Goal: Use online tool/utility: Utilize a website feature to perform a specific function

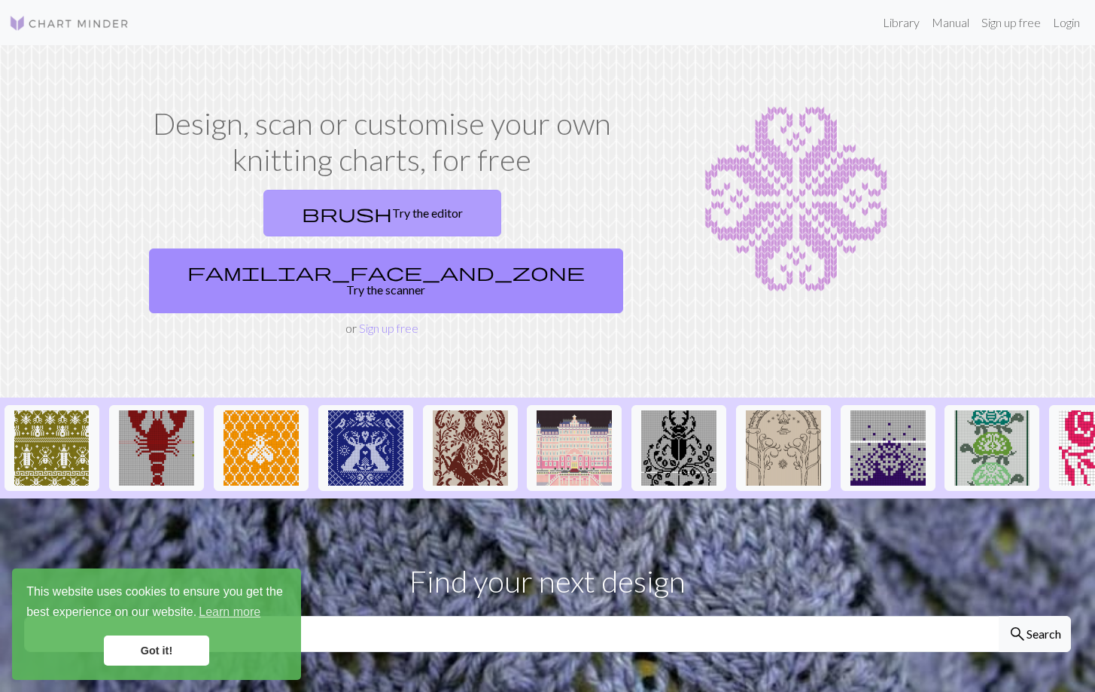
click at [315, 218] on link "brush Try the editor" at bounding box center [382, 213] width 238 height 47
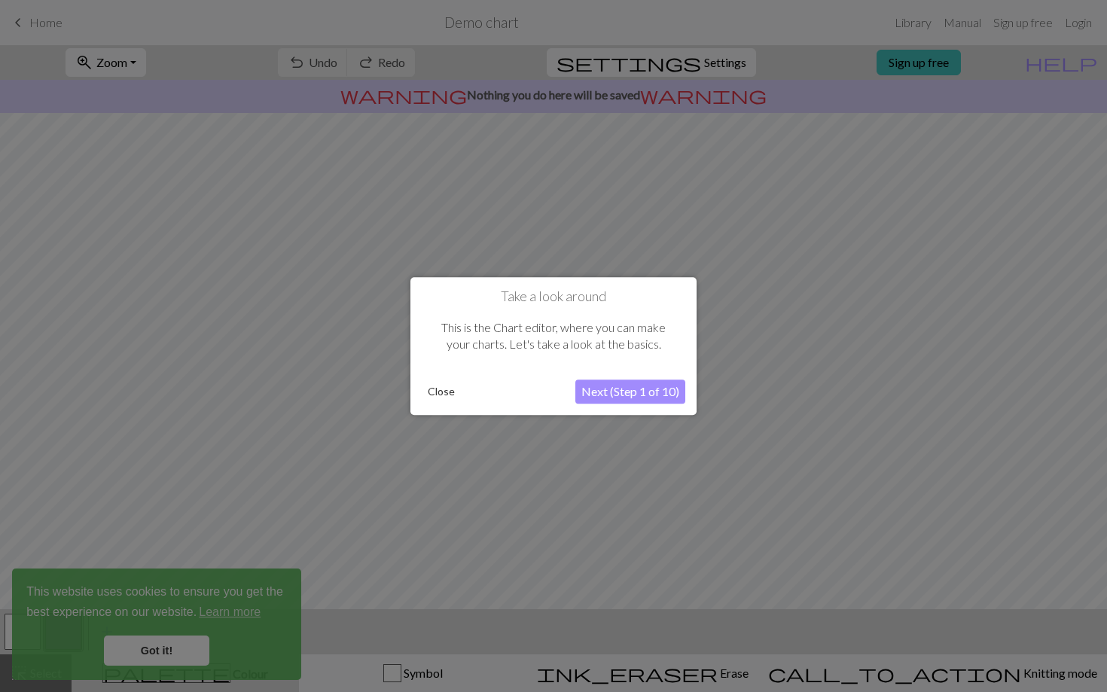
click at [620, 397] on button "Next (Step 1 of 10)" at bounding box center [630, 391] width 110 height 24
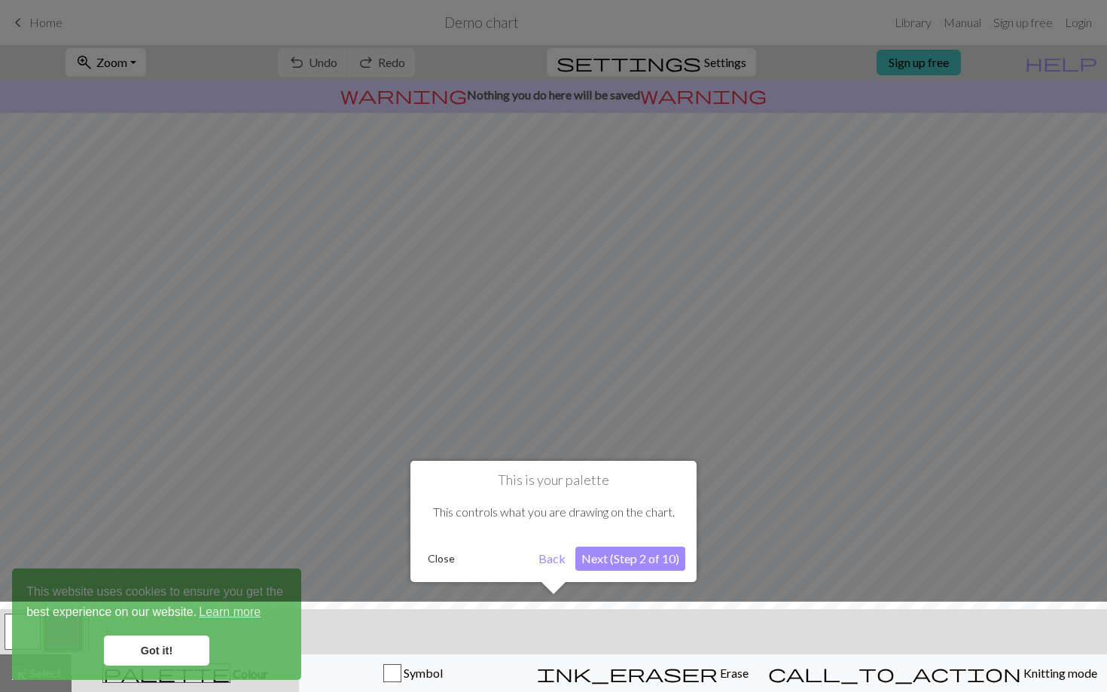
click at [643, 550] on button "Next (Step 2 of 10)" at bounding box center [630, 559] width 110 height 24
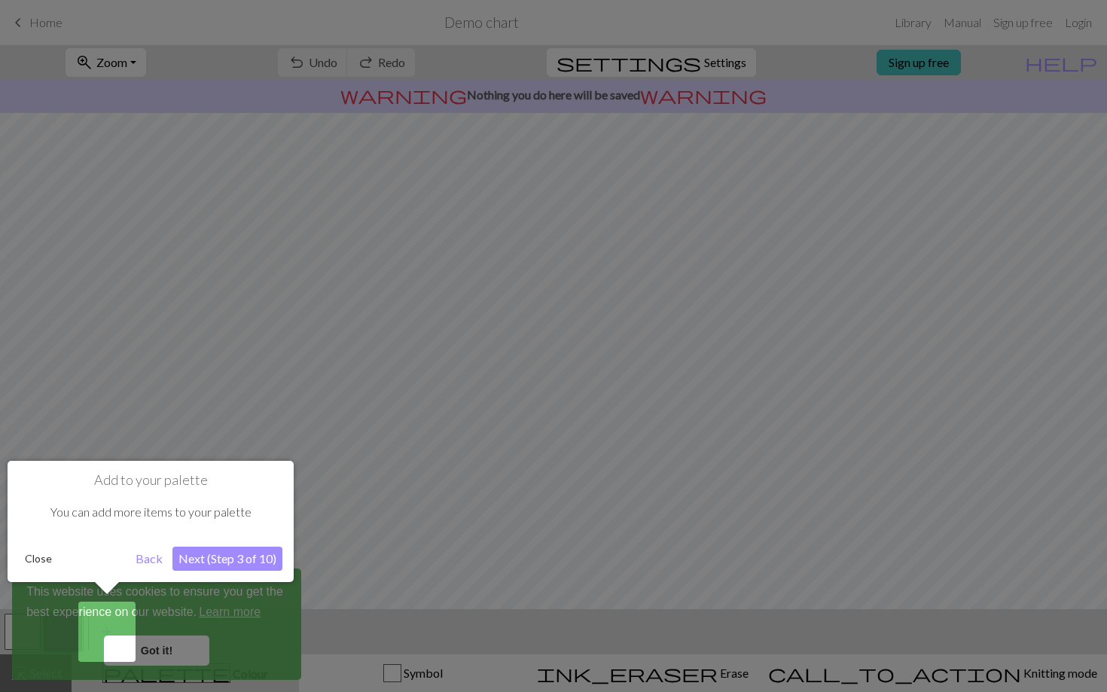
click button "Next (Step 3 of 10)" at bounding box center [227, 559] width 110 height 24
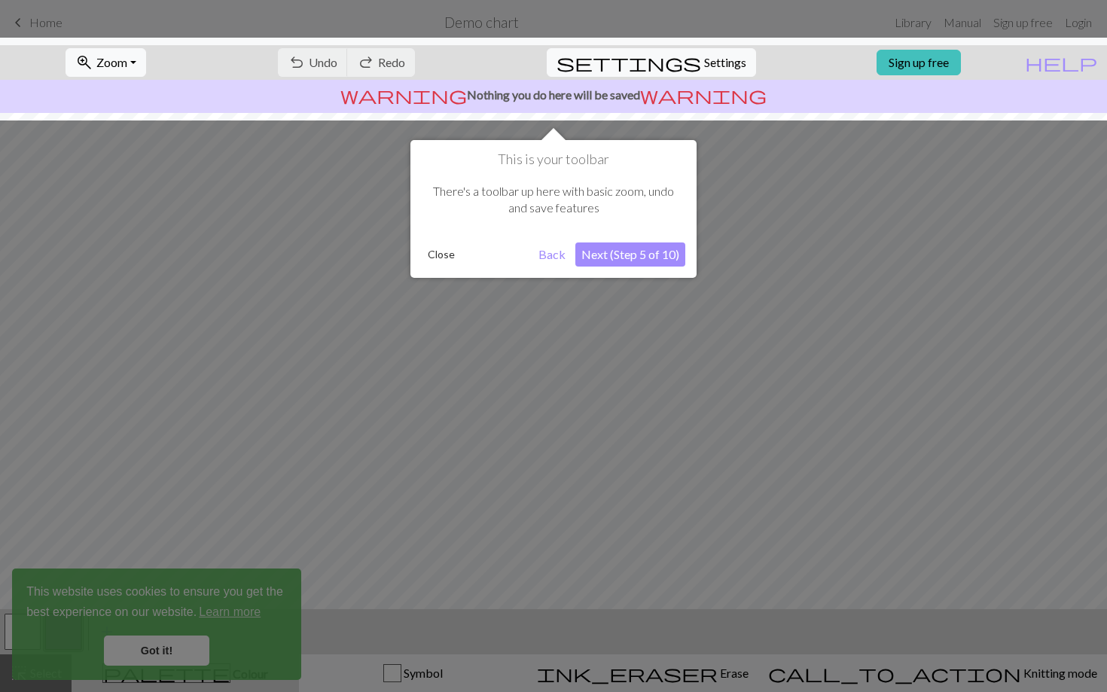
click button "Next (Step 5 of 10)" at bounding box center [630, 254] width 110 height 24
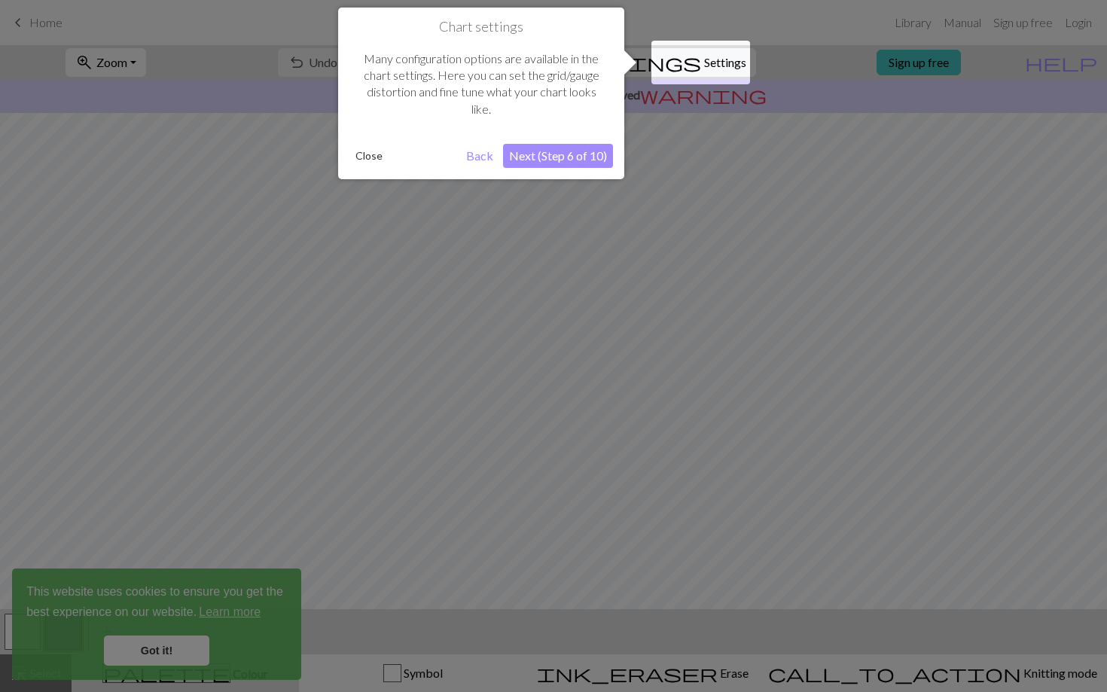
click button "Next (Step 6 of 10)" at bounding box center [558, 156] width 110 height 24
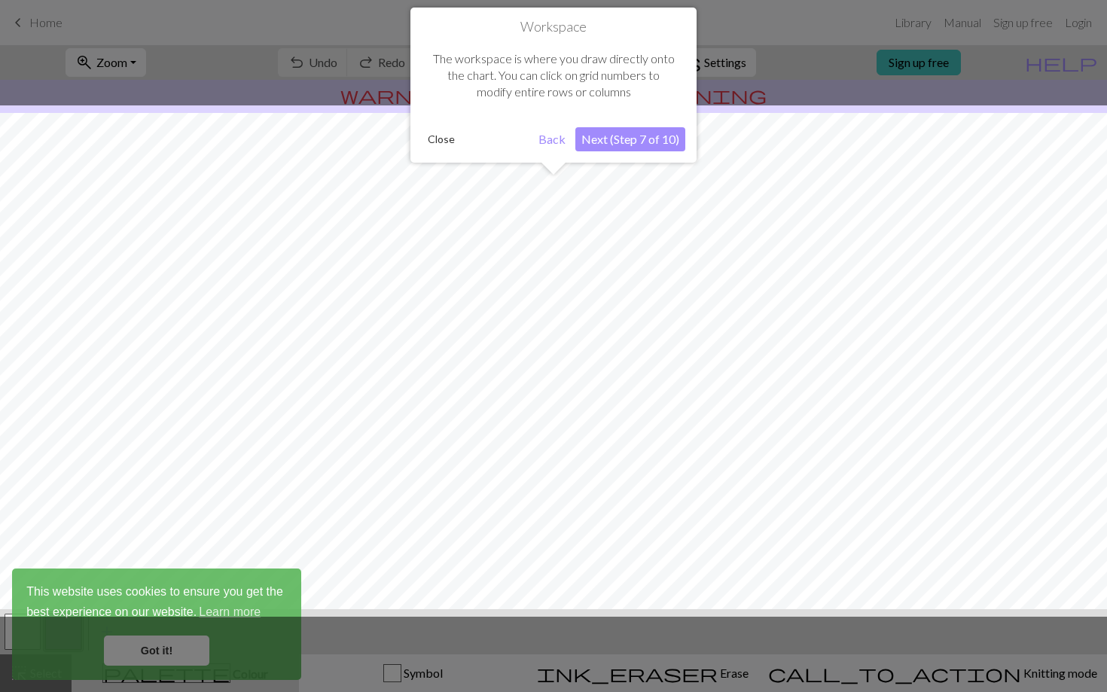
click button "Next (Step 7 of 10)" at bounding box center [630, 139] width 110 height 24
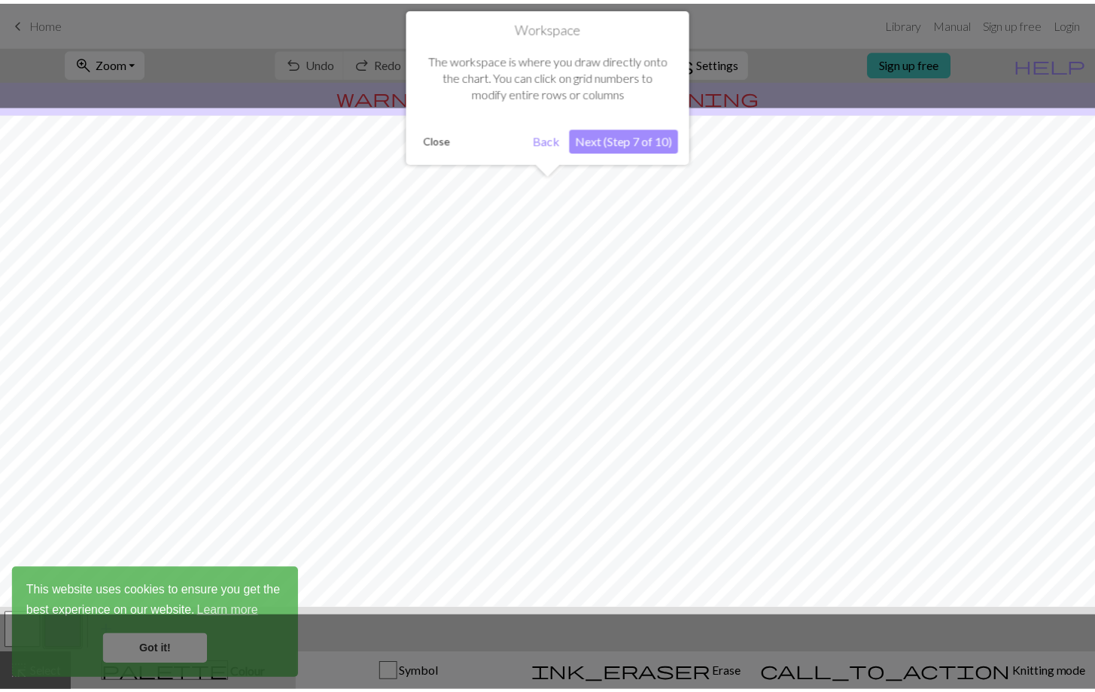
scroll to position [65, 0]
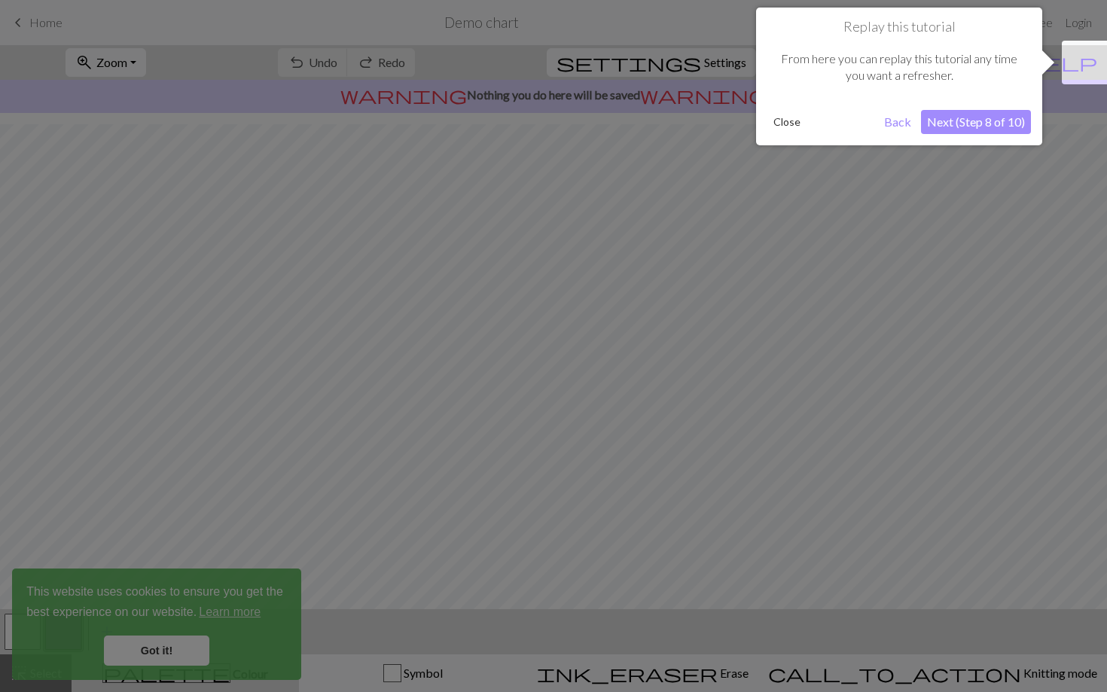
click button "Next (Step 8 of 10)" at bounding box center [976, 122] width 110 height 24
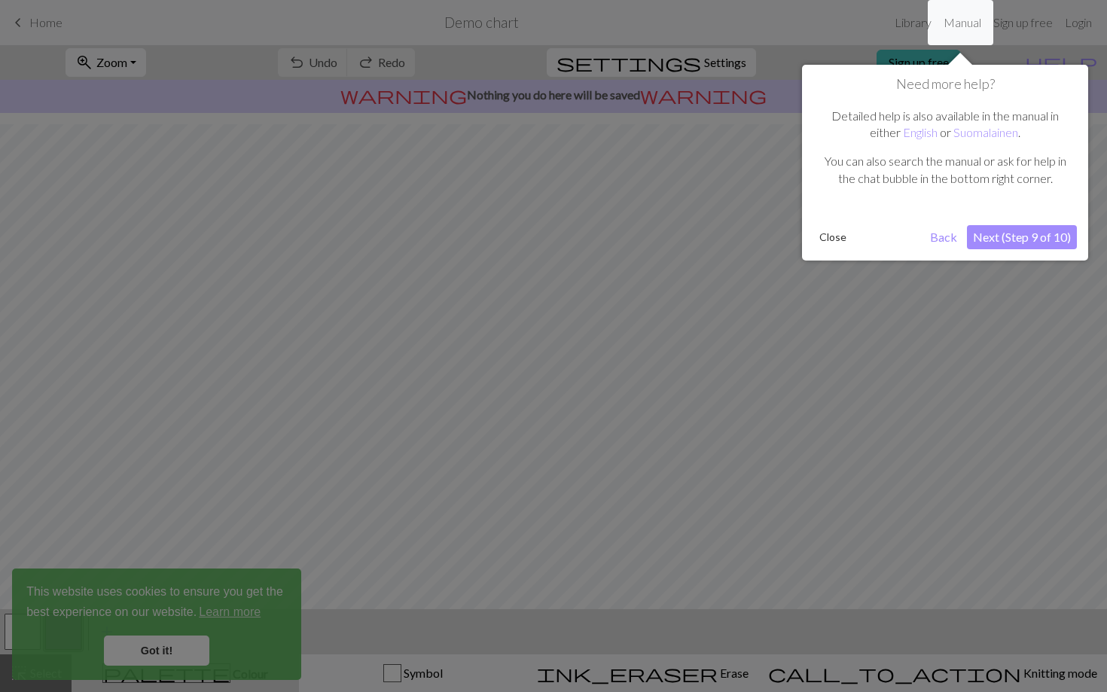
click button "Next (Step 9 of 10)" at bounding box center [1022, 237] width 110 height 24
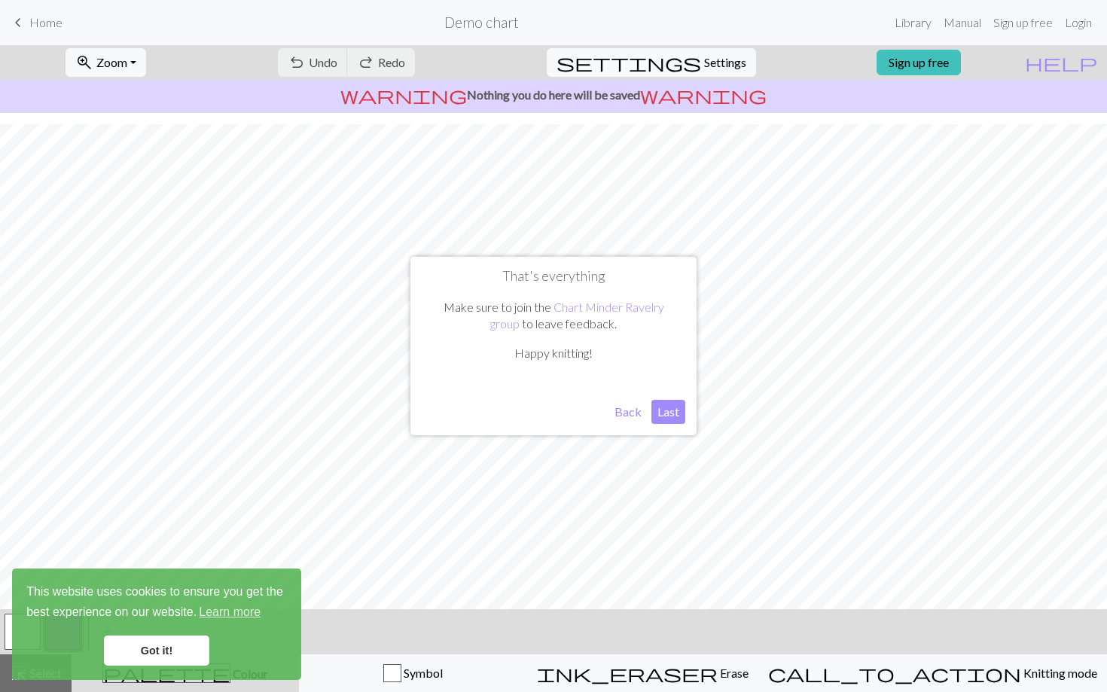
click button "Last" at bounding box center [668, 412] width 34 height 24
click at [39, 26] on span "Home" at bounding box center [45, 22] width 33 height 14
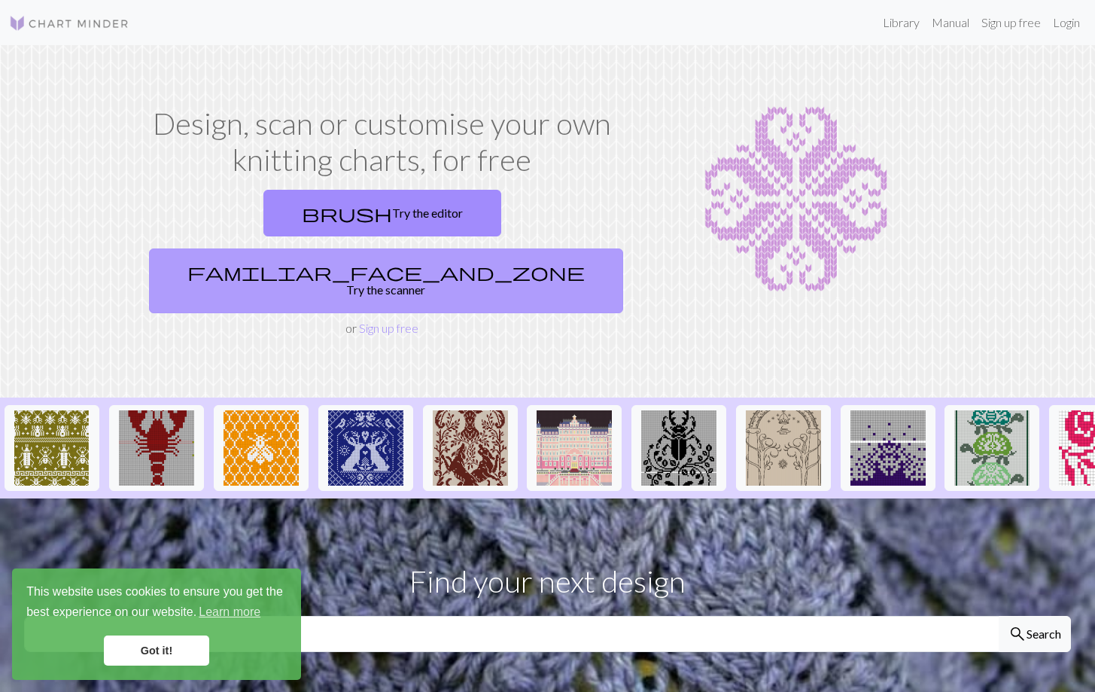
click at [522, 248] on link "familiar_face_and_zone Try the scanner" at bounding box center [386, 280] width 474 height 65
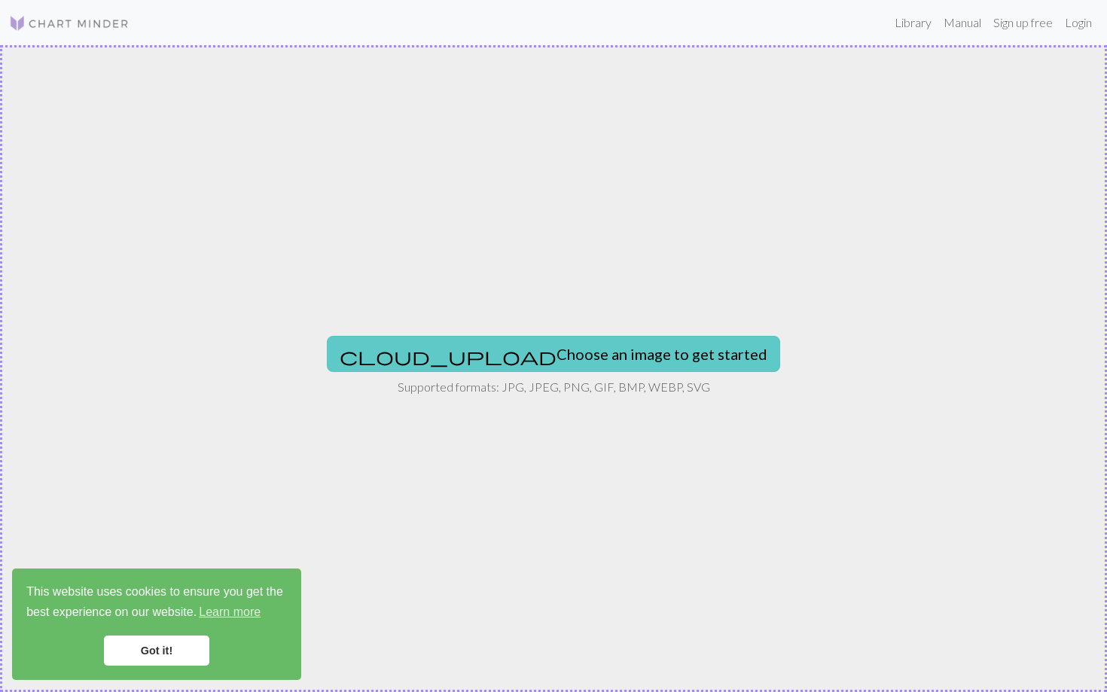
click at [589, 355] on button "cloud_upload Choose an image to get started" at bounding box center [553, 354] width 453 height 36
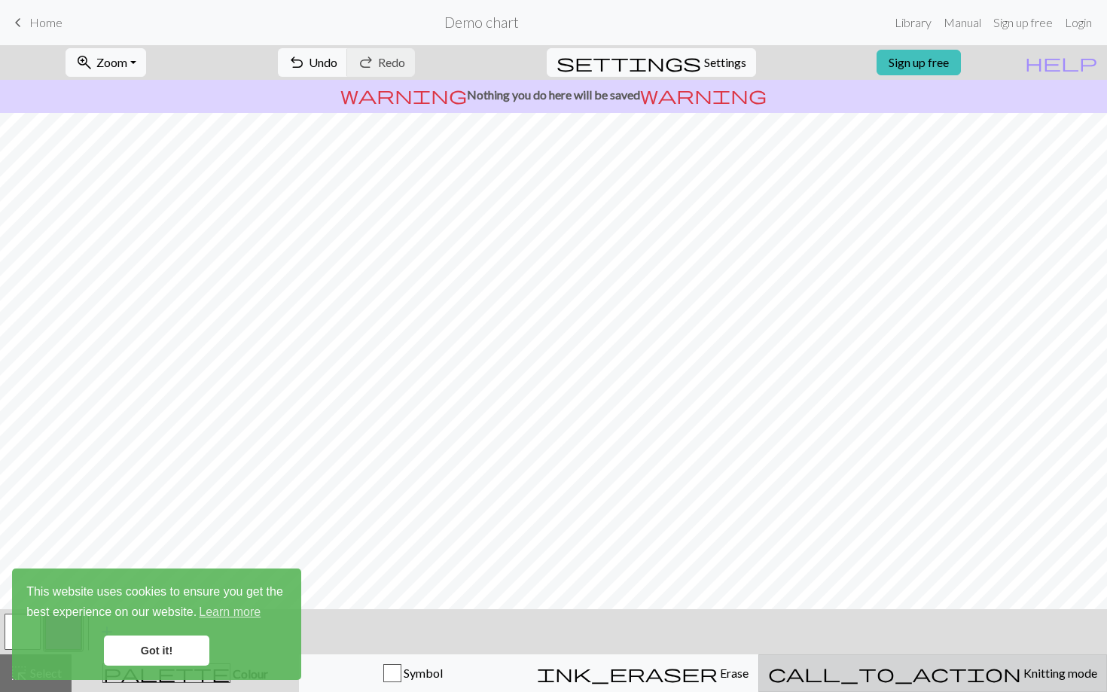
click at [1044, 683] on button "call_to_action Knitting mode Knitting mode" at bounding box center [932, 673] width 349 height 38
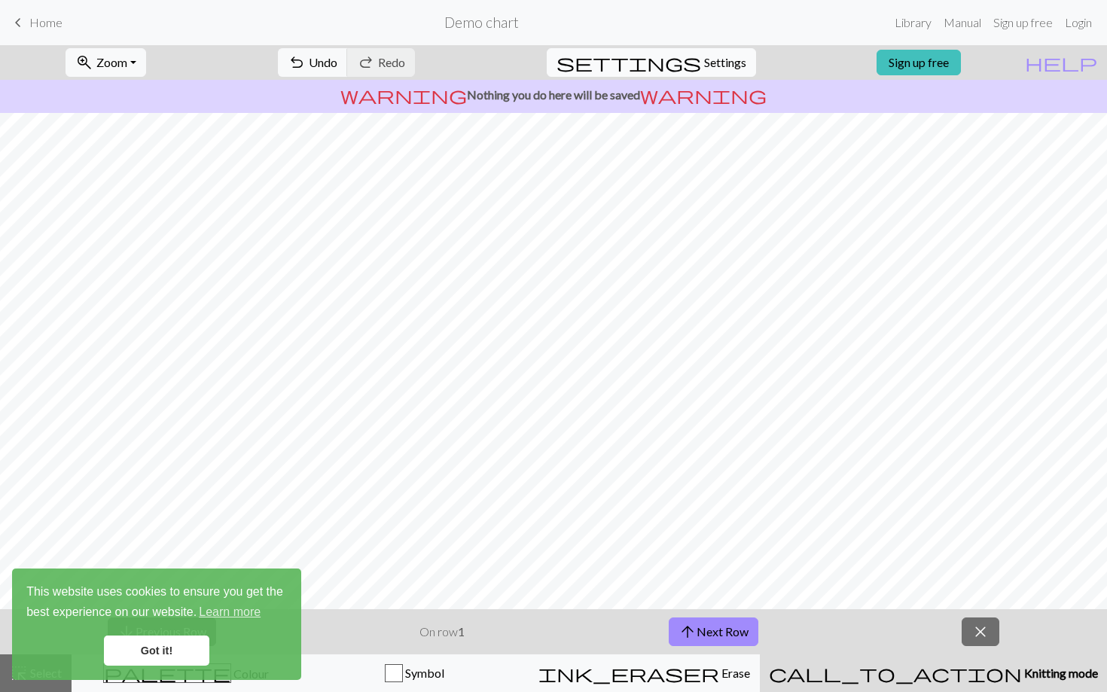
click at [675, 64] on span "settings" at bounding box center [628, 62] width 145 height 21
select select "aran"
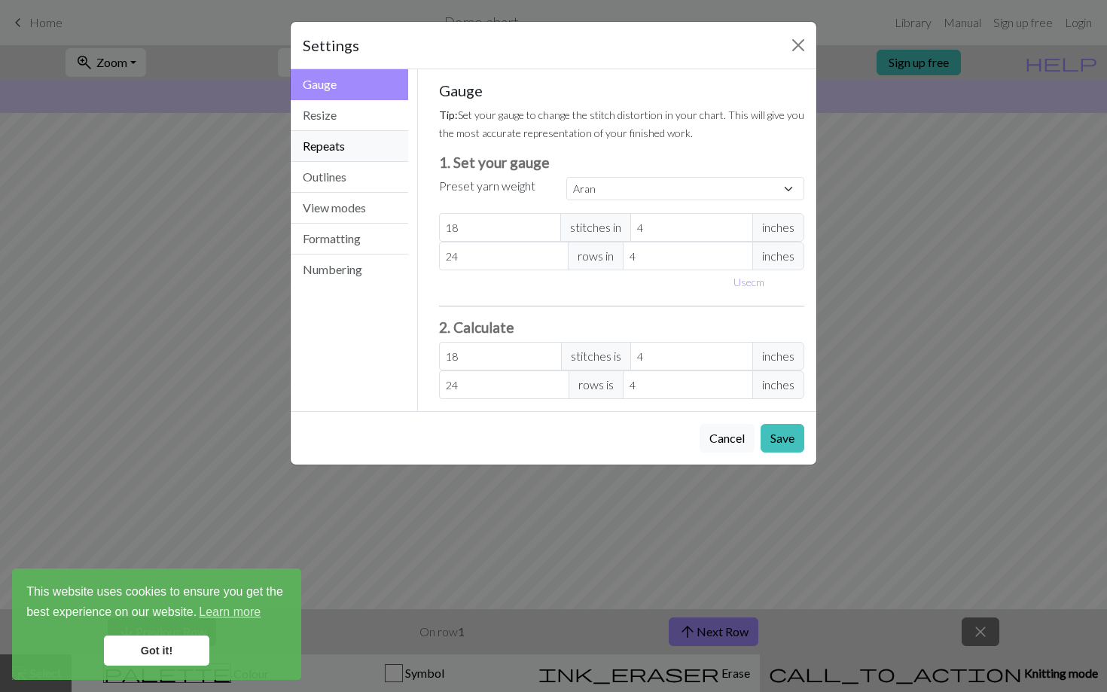
click at [367, 143] on button "Repeats" at bounding box center [349, 146] width 117 height 31
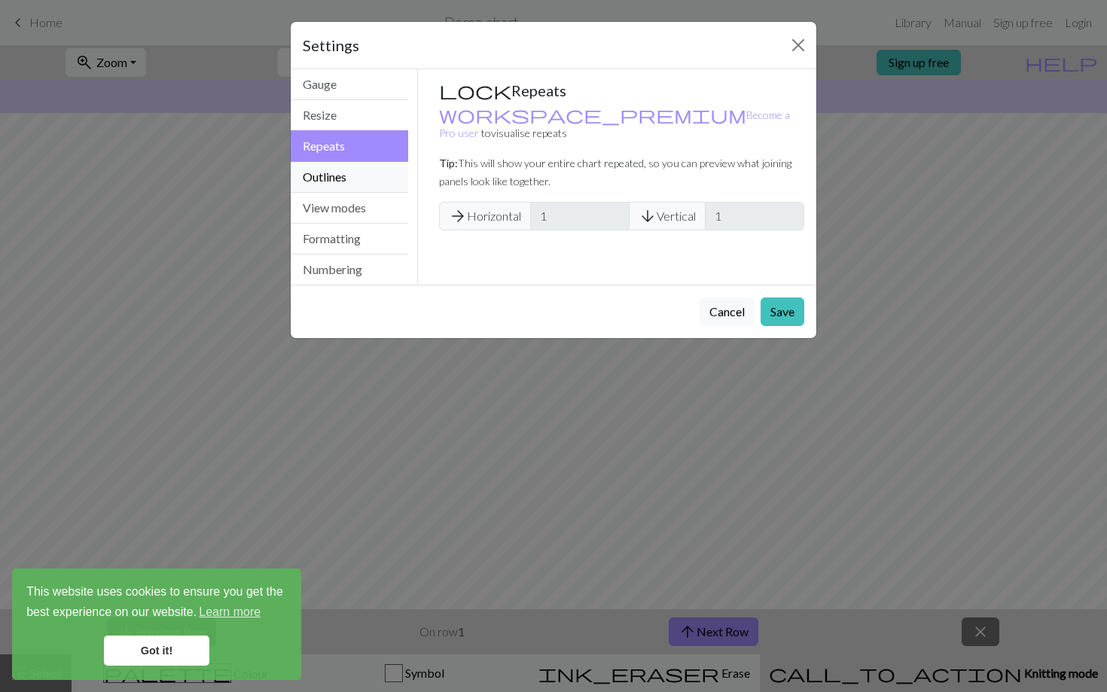
click at [366, 172] on button "Outlines" at bounding box center [349, 177] width 117 height 31
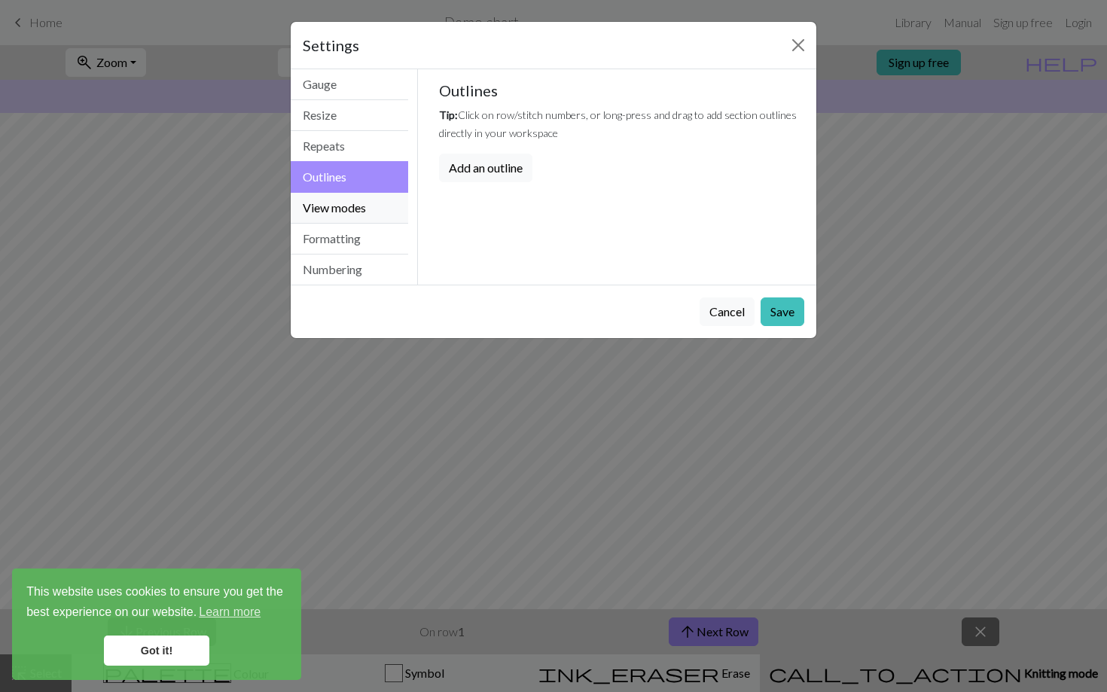
click at [366, 206] on button "View modes" at bounding box center [349, 208] width 117 height 31
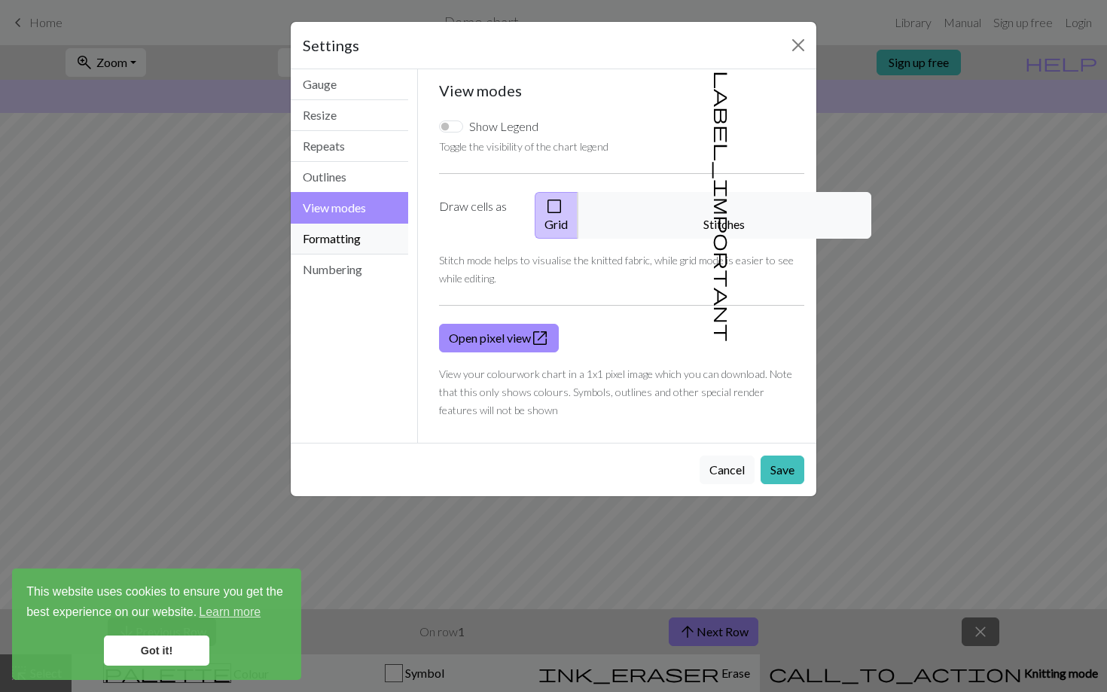
click at [363, 241] on button "Formatting" at bounding box center [349, 239] width 117 height 31
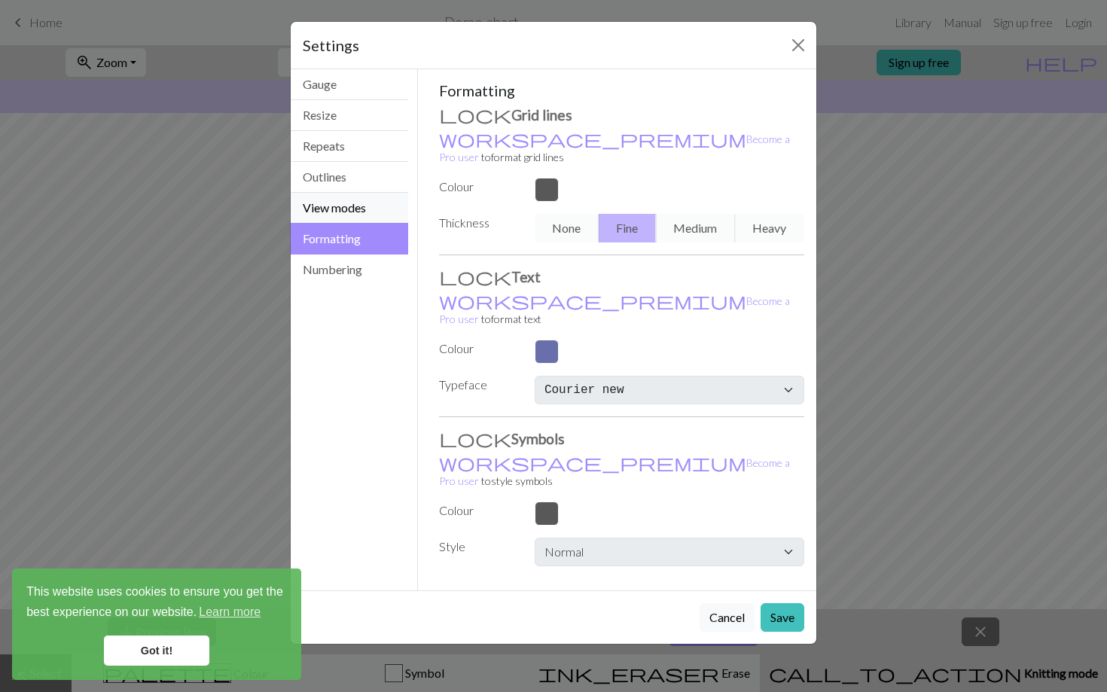
click at [372, 207] on button "View modes" at bounding box center [349, 208] width 117 height 31
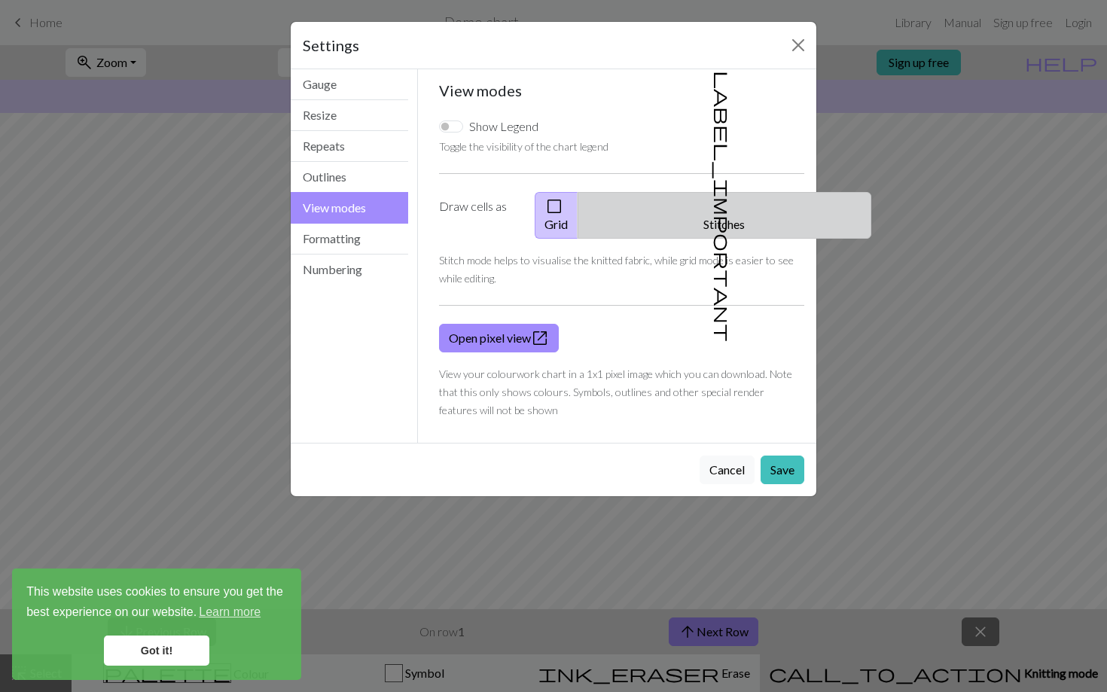
click at [746, 209] on button "label_important Stitches" at bounding box center [724, 215] width 294 height 47
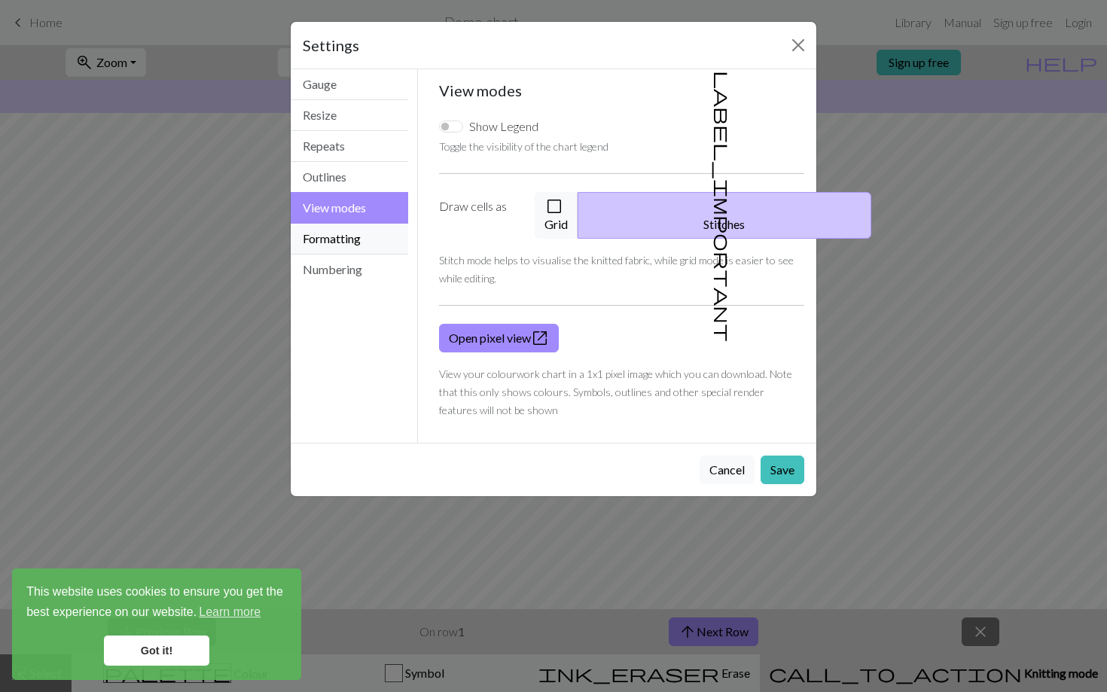
click at [352, 241] on button "Formatting" at bounding box center [349, 239] width 117 height 31
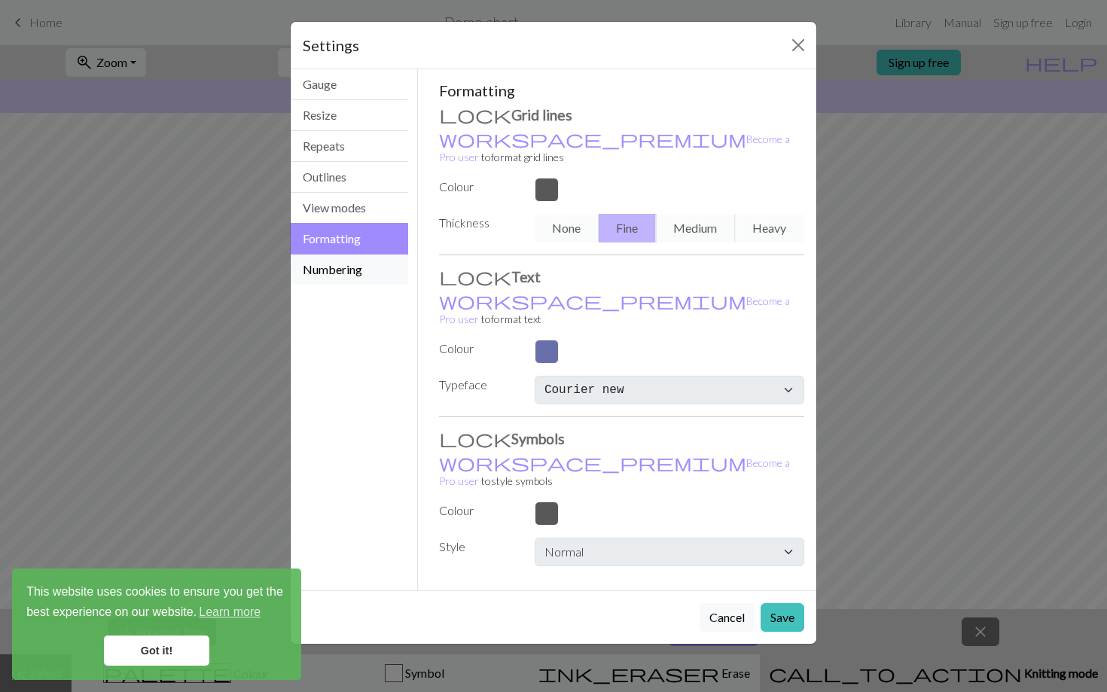
click at [353, 275] on button "Numbering" at bounding box center [349, 269] width 117 height 30
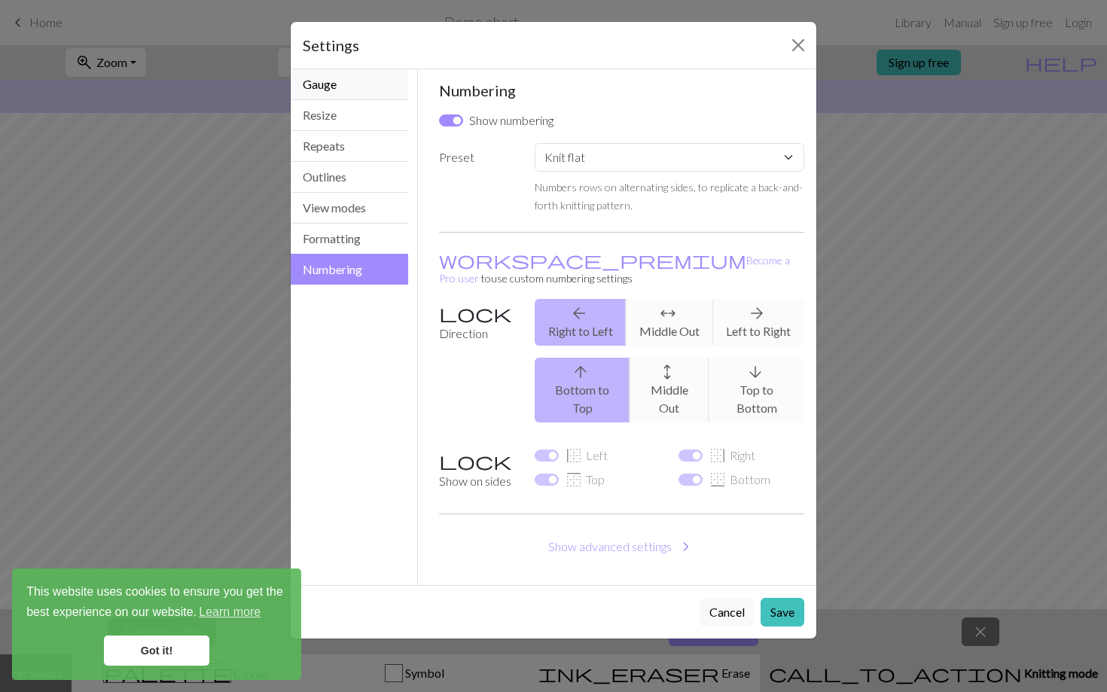
click at [326, 90] on button "Gauge" at bounding box center [349, 84] width 117 height 31
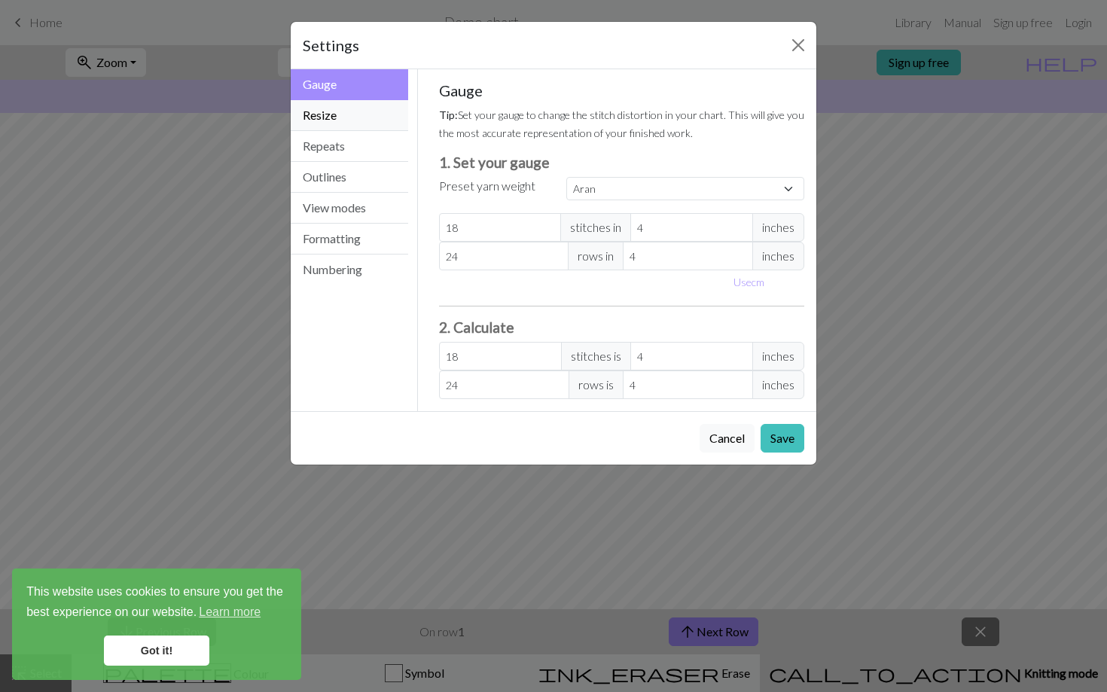
click at [334, 108] on button "Resize" at bounding box center [349, 115] width 117 height 31
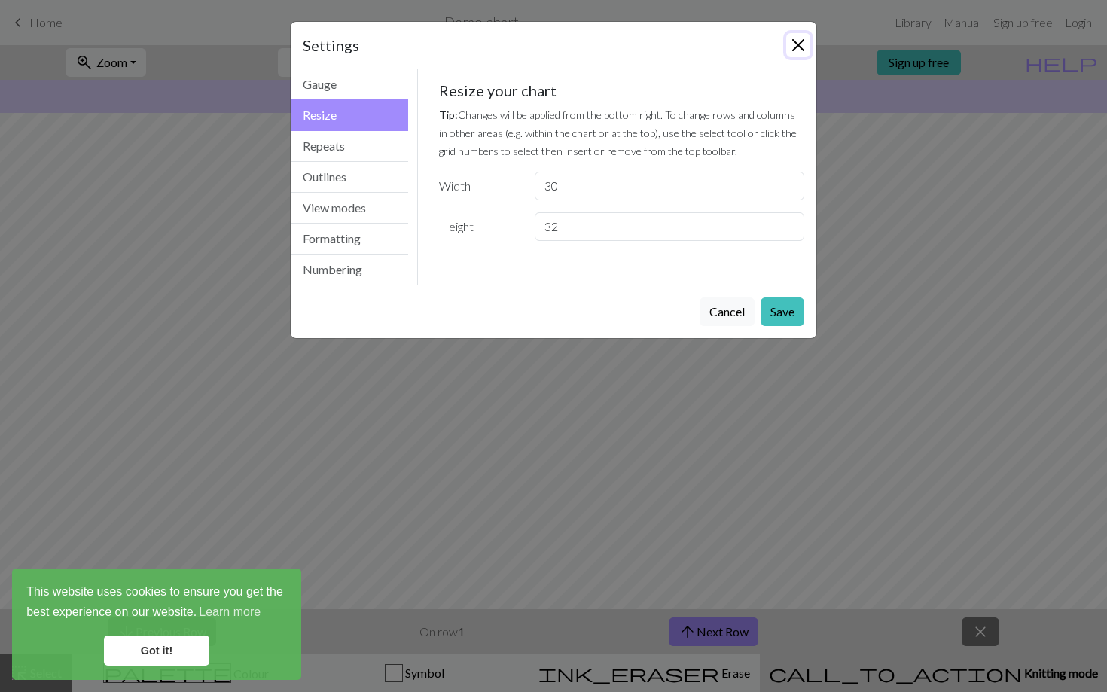
click at [791, 44] on button "Close" at bounding box center [798, 45] width 24 height 24
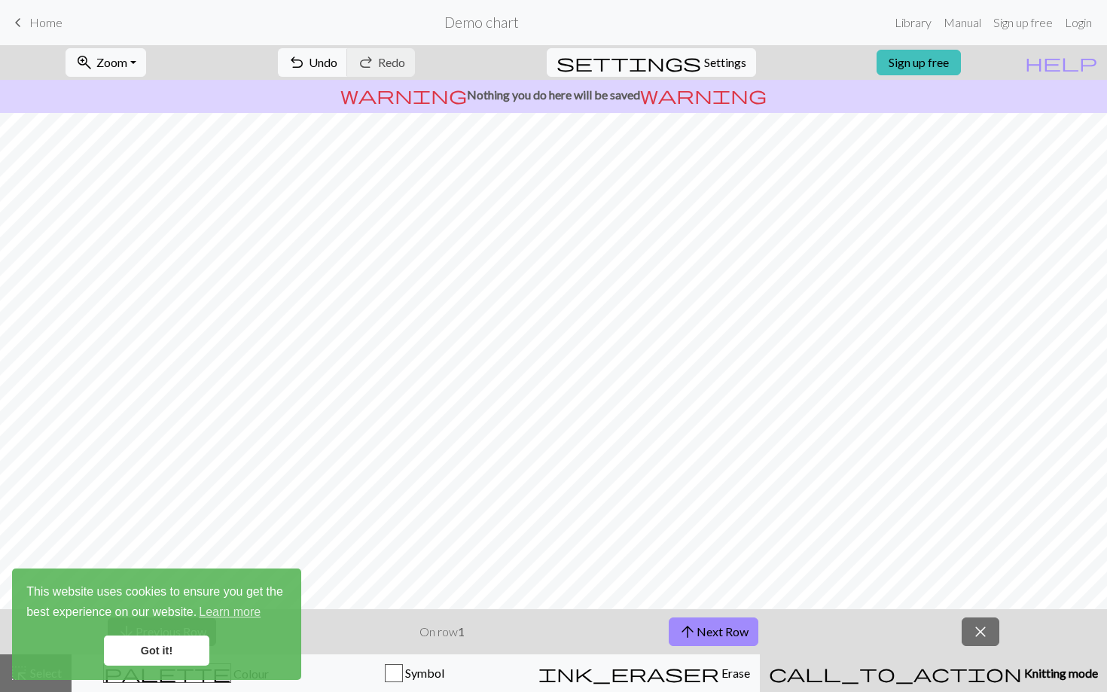
click at [41, 20] on span "Home" at bounding box center [45, 22] width 33 height 14
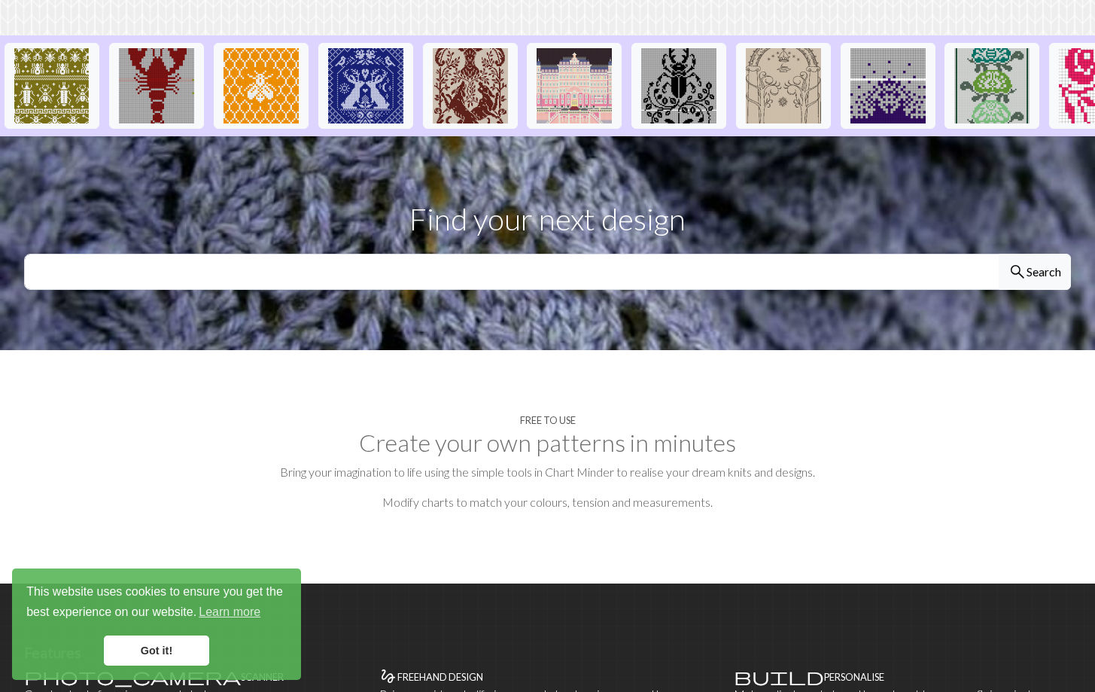
scroll to position [360, 0]
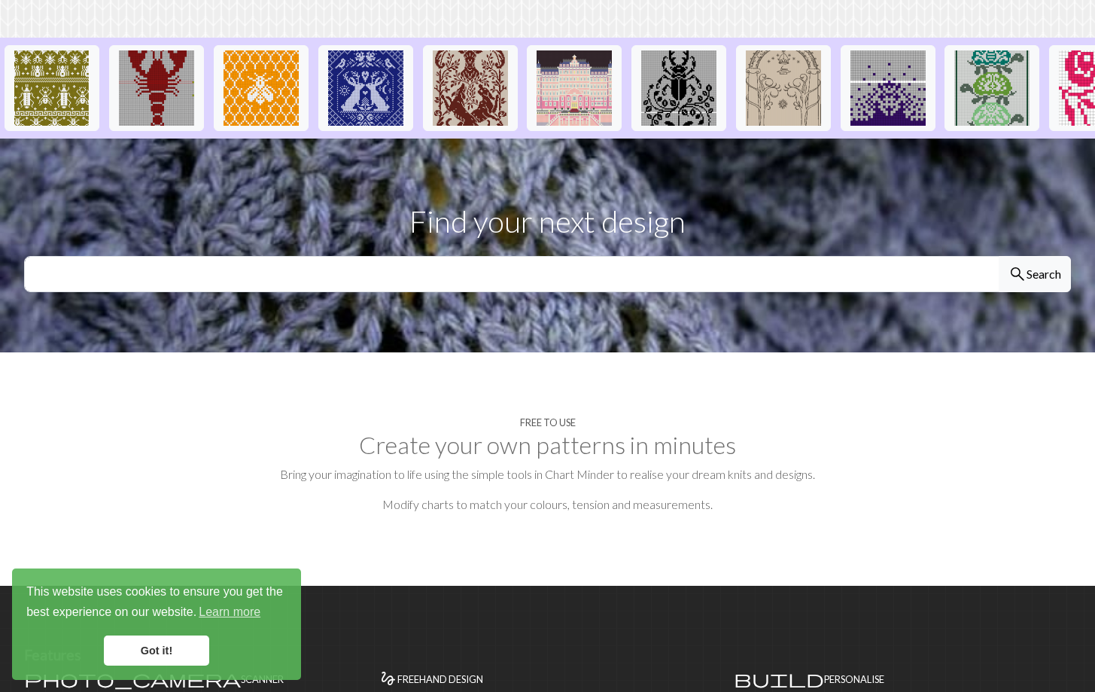
click at [574, 431] on h2 "Create your own patterns in minutes" at bounding box center [547, 445] width 1047 height 29
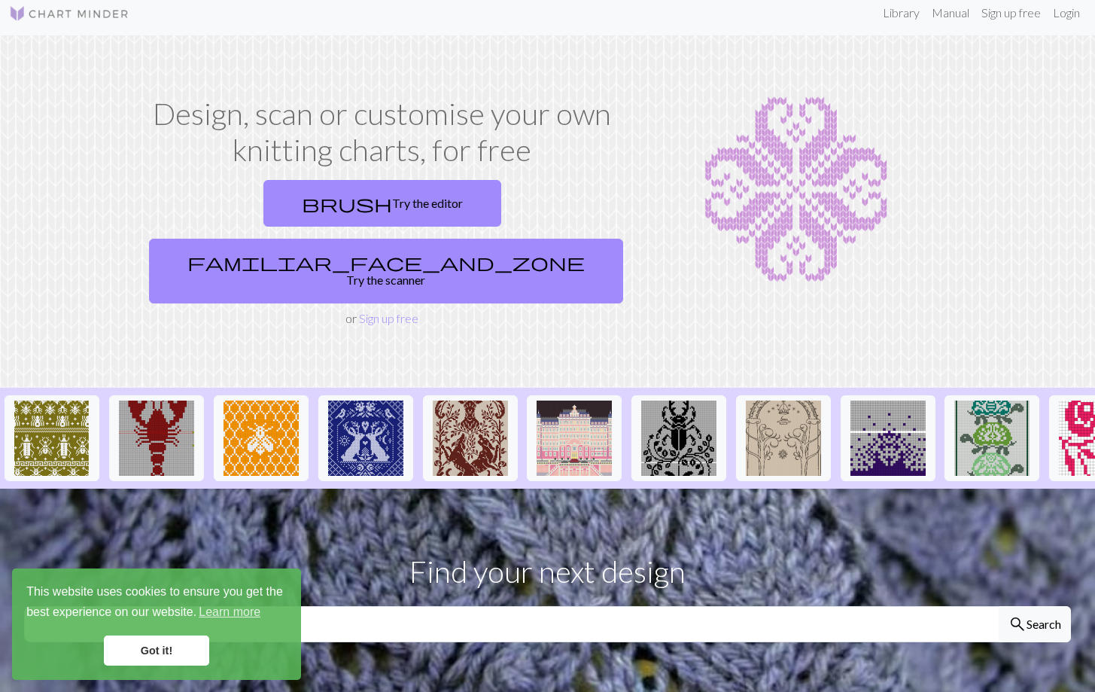
scroll to position [0, 0]
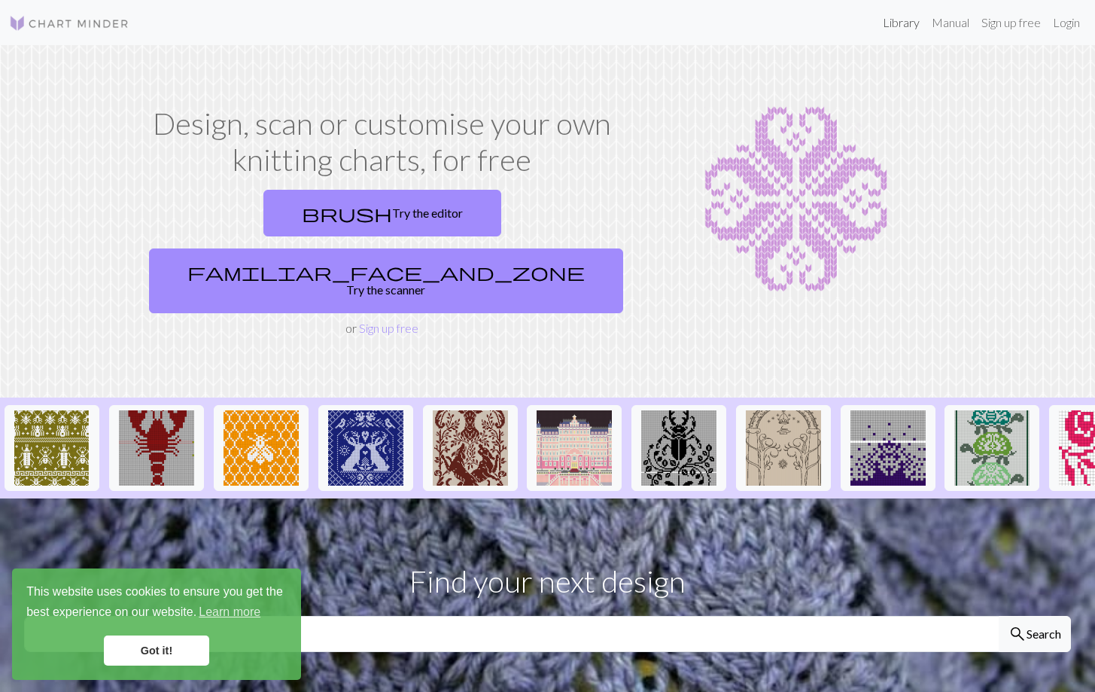
click at [891, 31] on link "Library" at bounding box center [901, 23] width 49 height 30
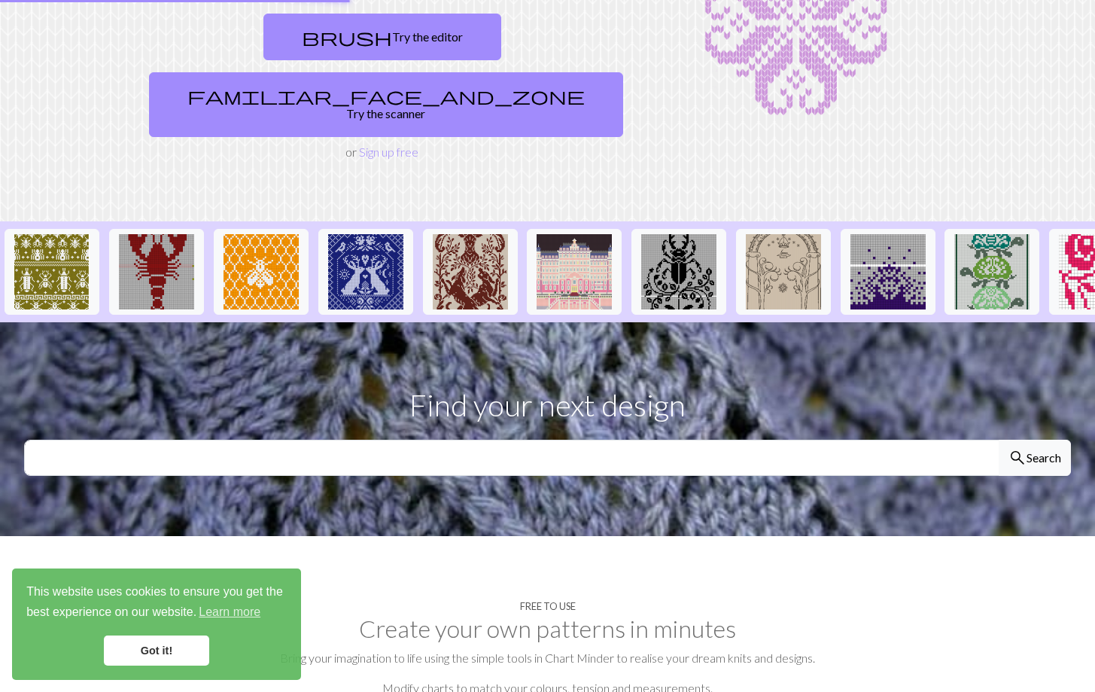
scroll to position [178, 0]
